Goal: Transaction & Acquisition: Purchase product/service

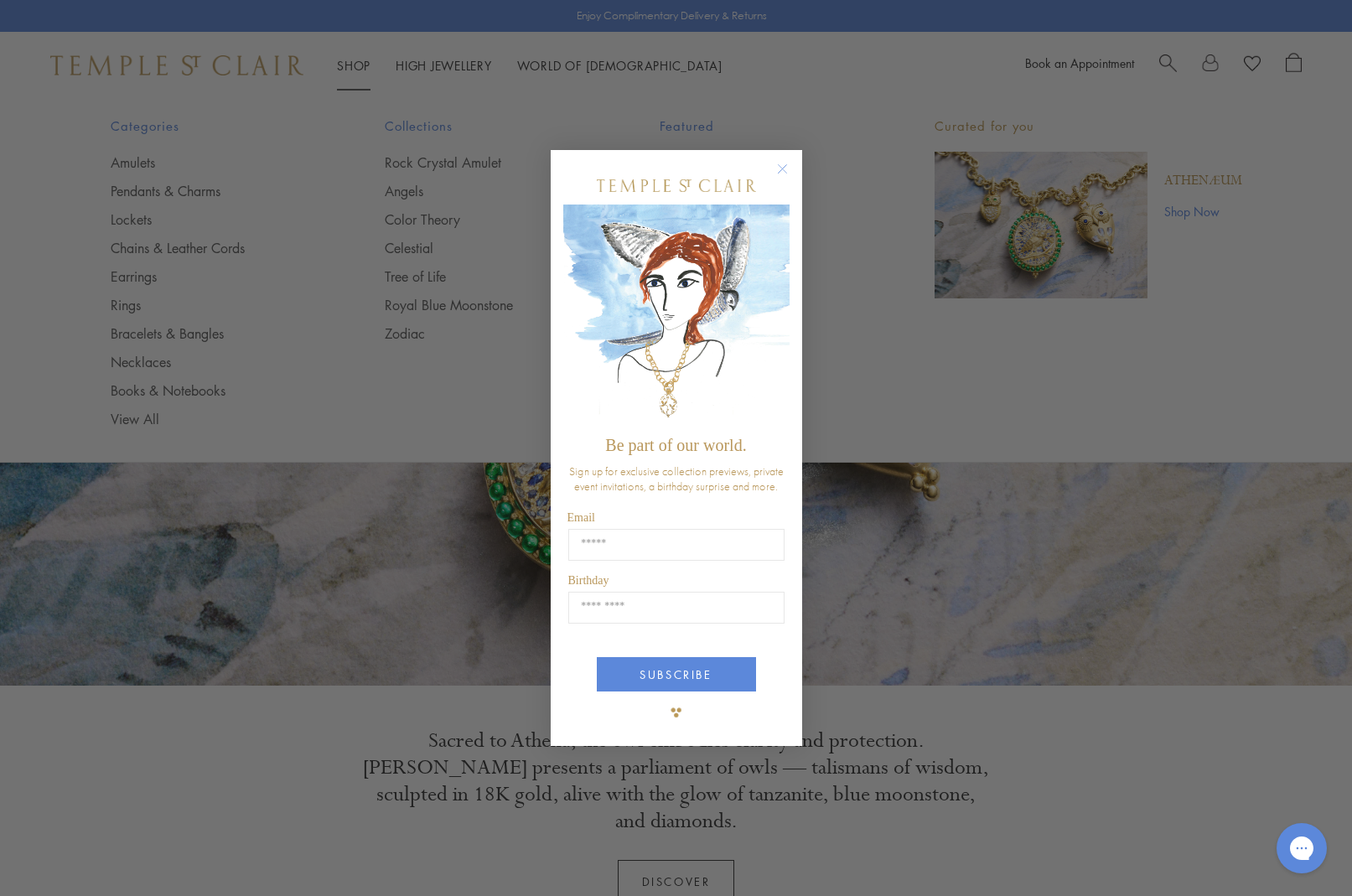
click at [357, 58] on div "Close dialog Be part of our world. Sign up for exclusive collection previews, p…" at bounding box center [676, 448] width 1352 height 896
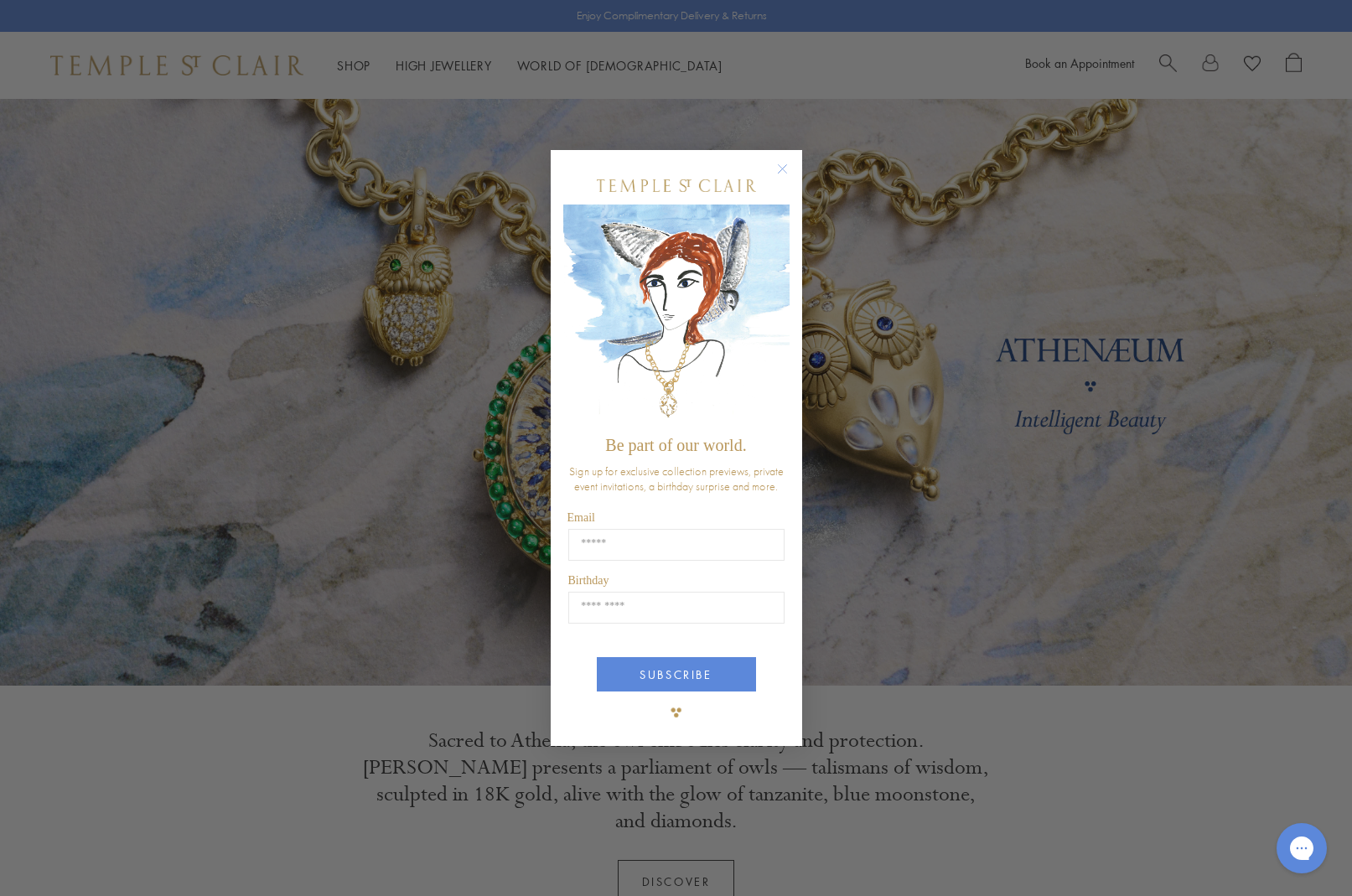
click at [786, 166] on circle "Close dialog" at bounding box center [782, 169] width 20 height 20
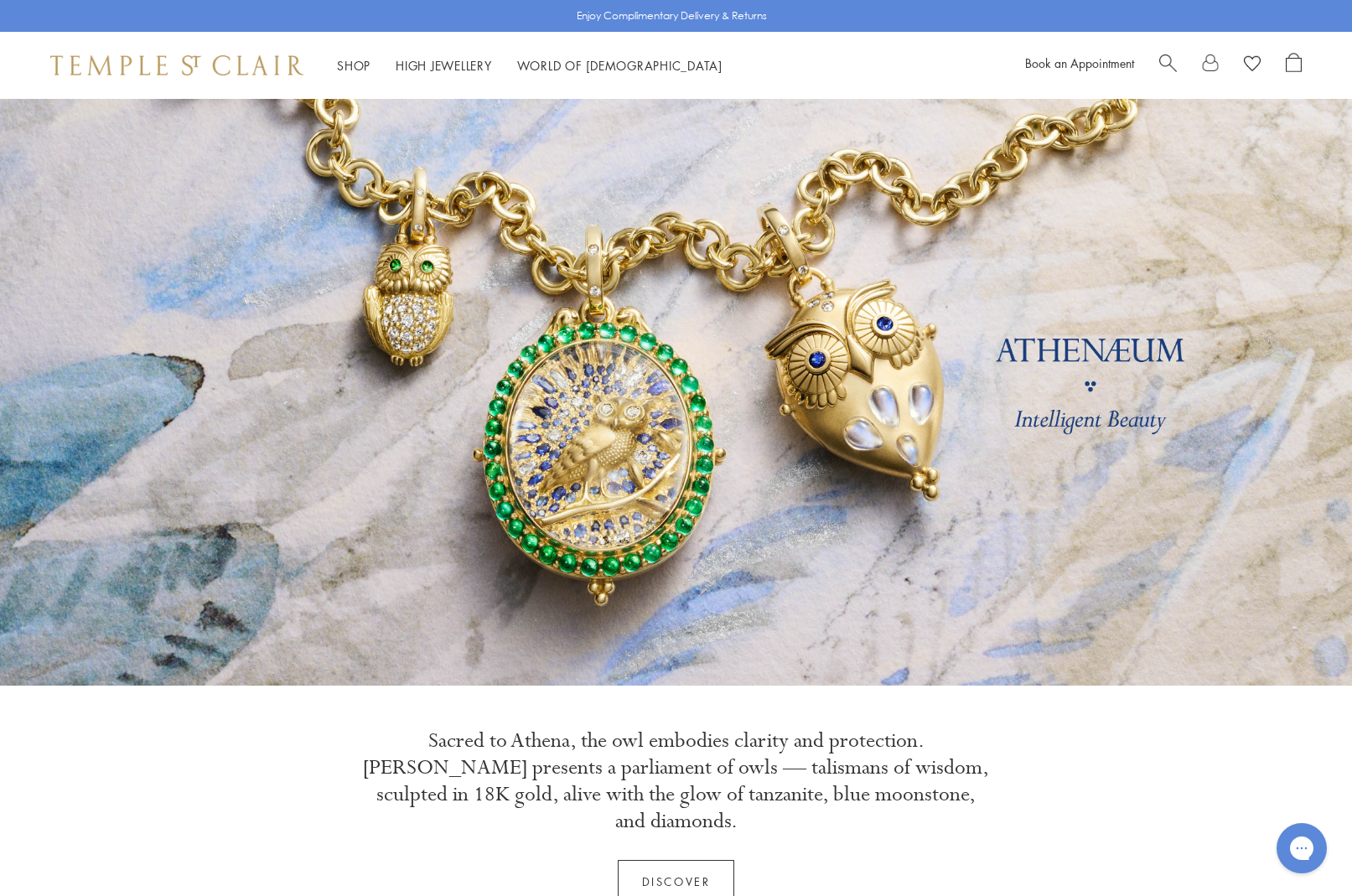
click at [1171, 58] on span "Search" at bounding box center [1168, 62] width 18 height 18
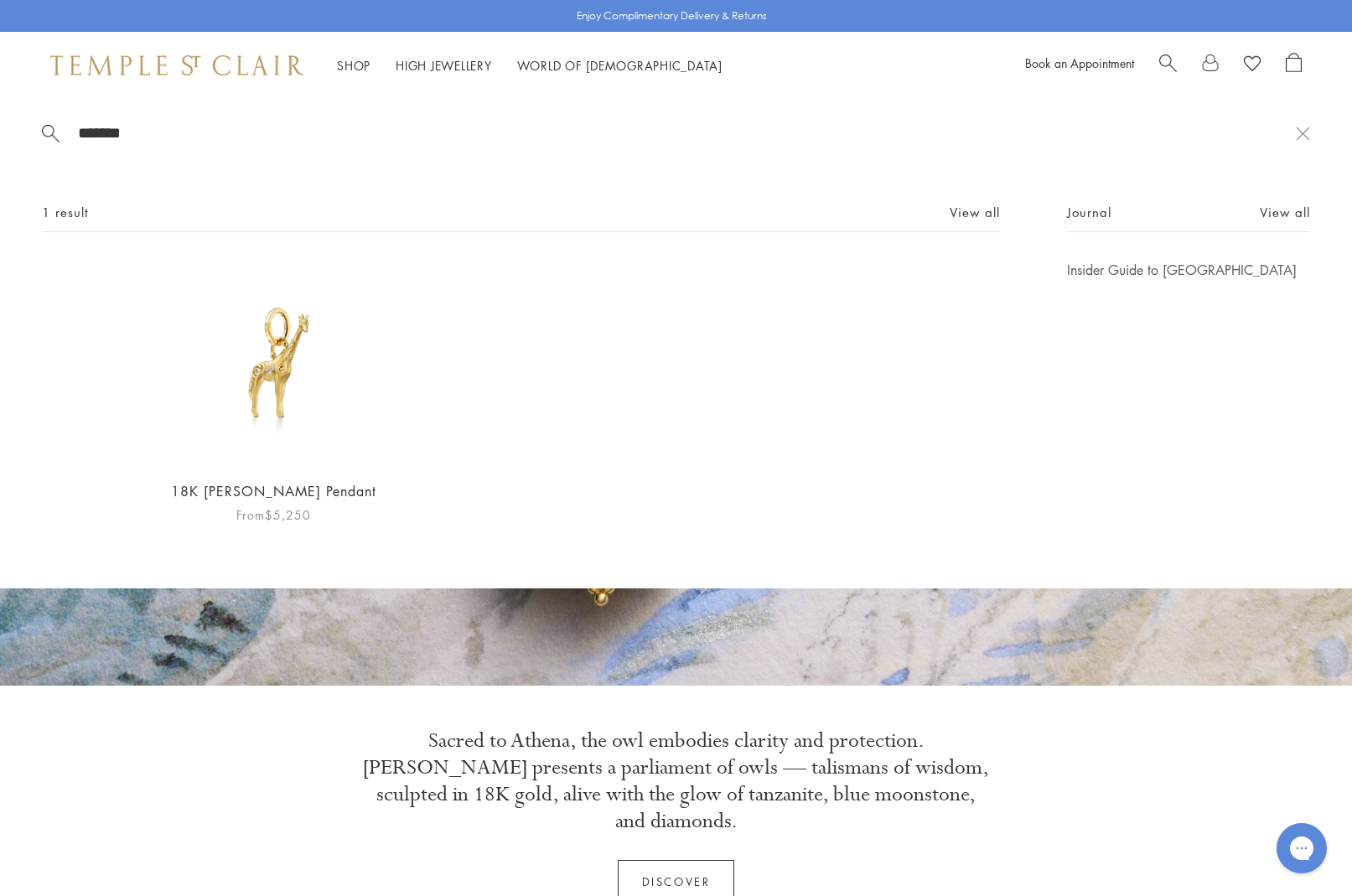
type input "*******"
click at [266, 349] on img at bounding box center [274, 363] width 205 height 205
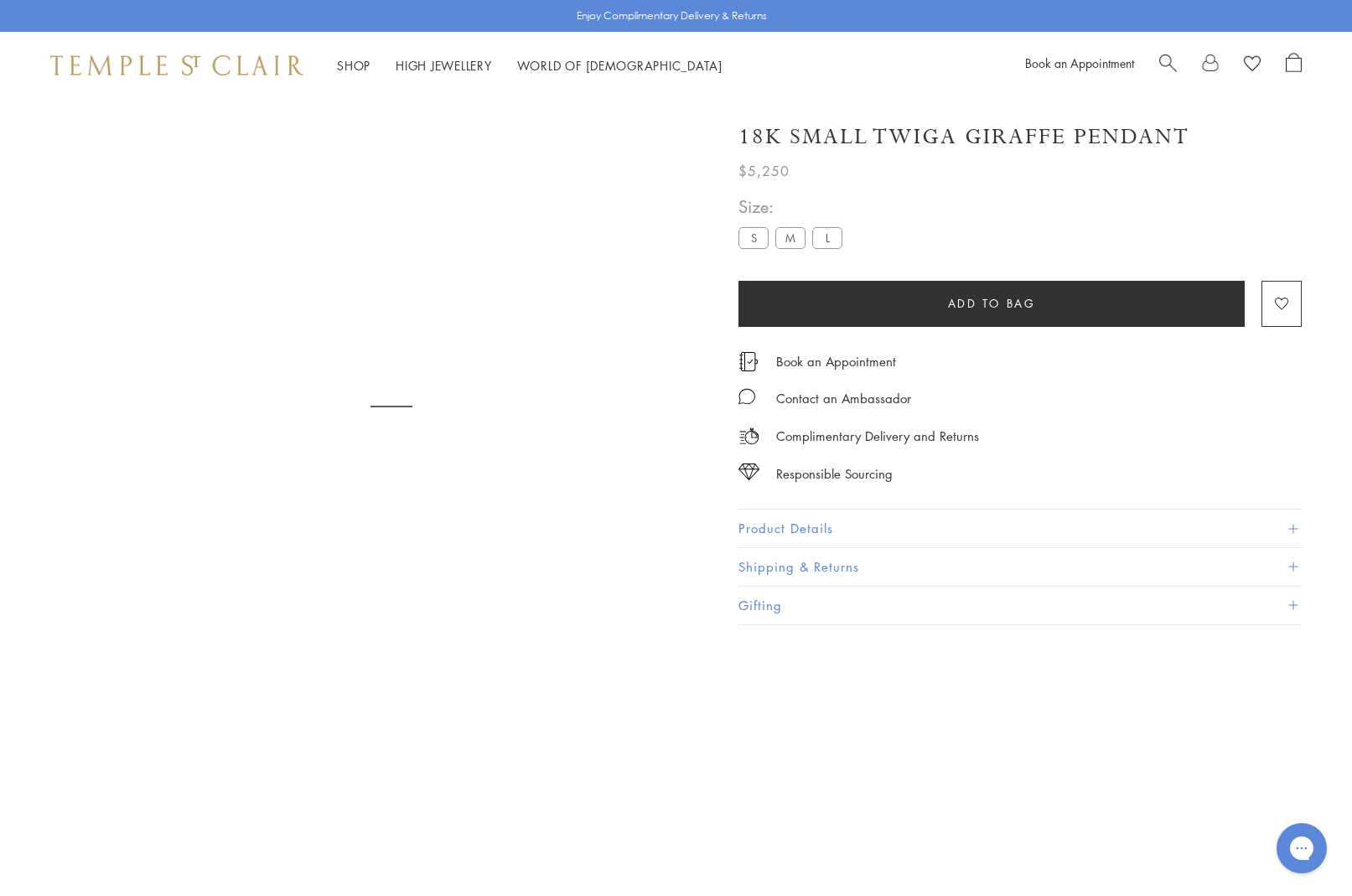
scroll to position [99, 0]
